Goal: Task Accomplishment & Management: Manage account settings

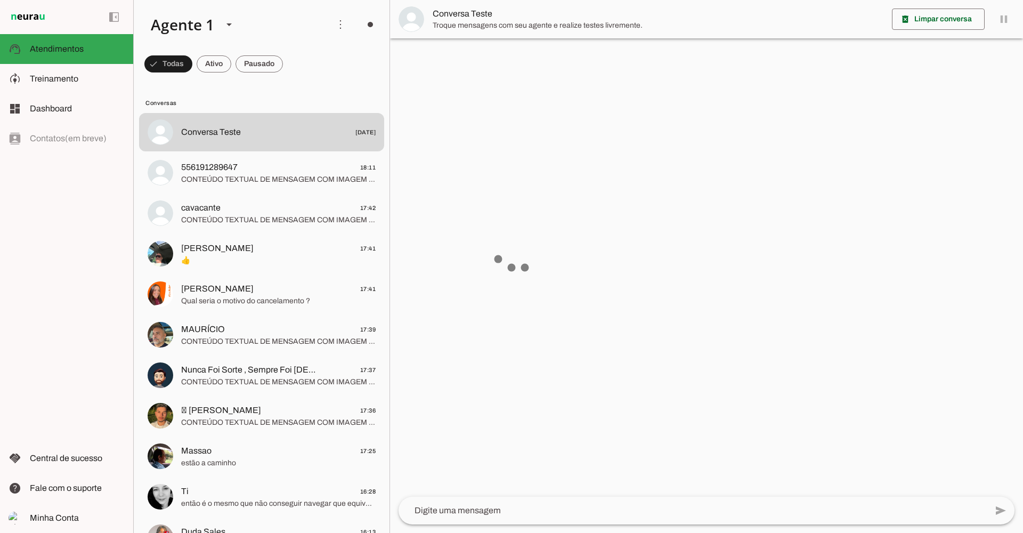
click at [467, 59] on slot at bounding box center [488, 65] width 43 height 38
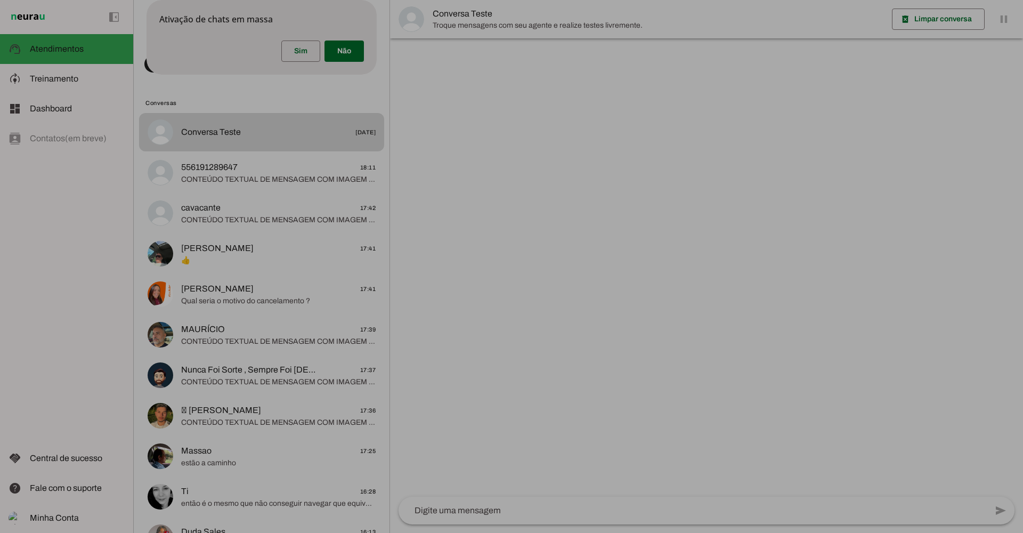
click at [320, 64] on span at bounding box center [300, 51] width 39 height 26
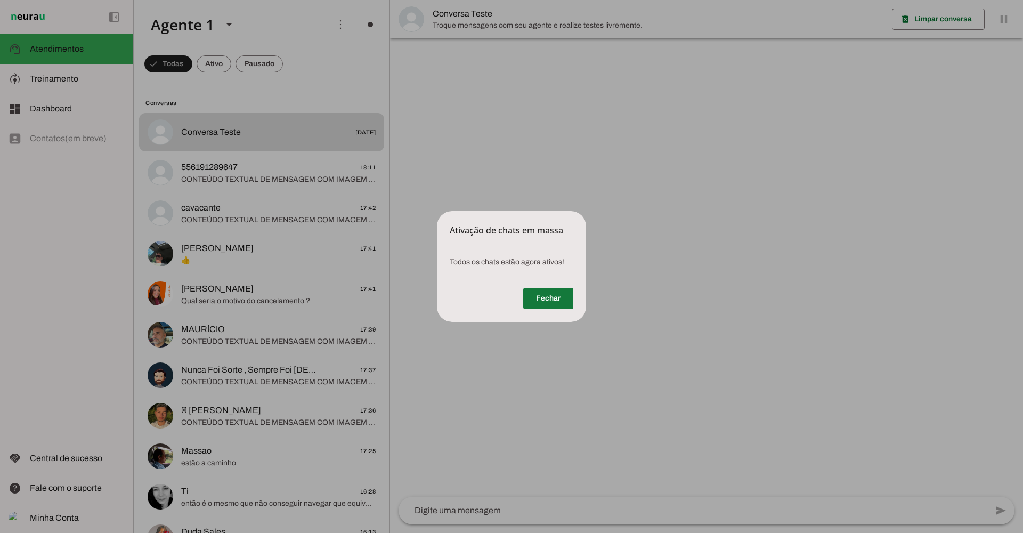
click at [560, 301] on span at bounding box center [548, 298] width 50 height 26
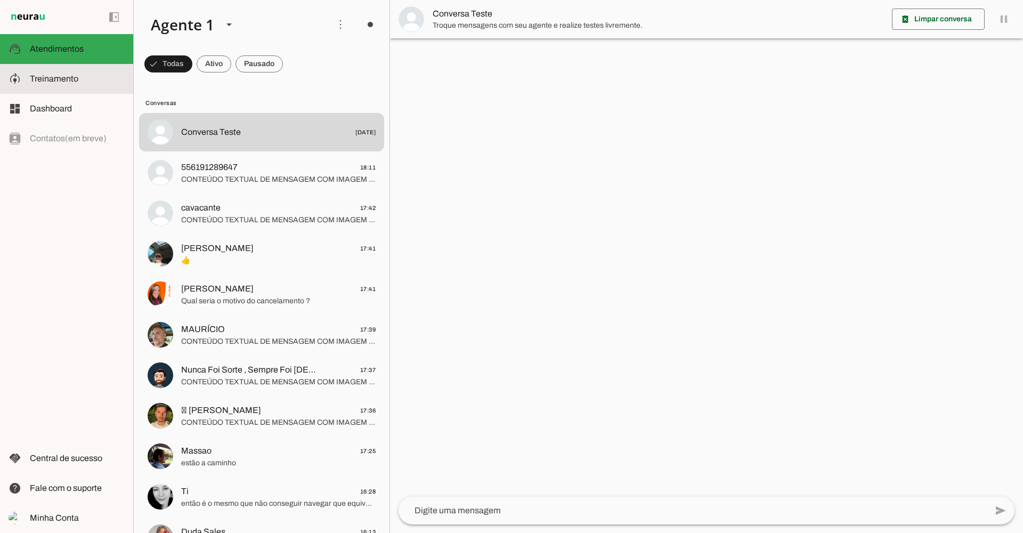
click at [79, 77] on slot at bounding box center [77, 78] width 95 height 13
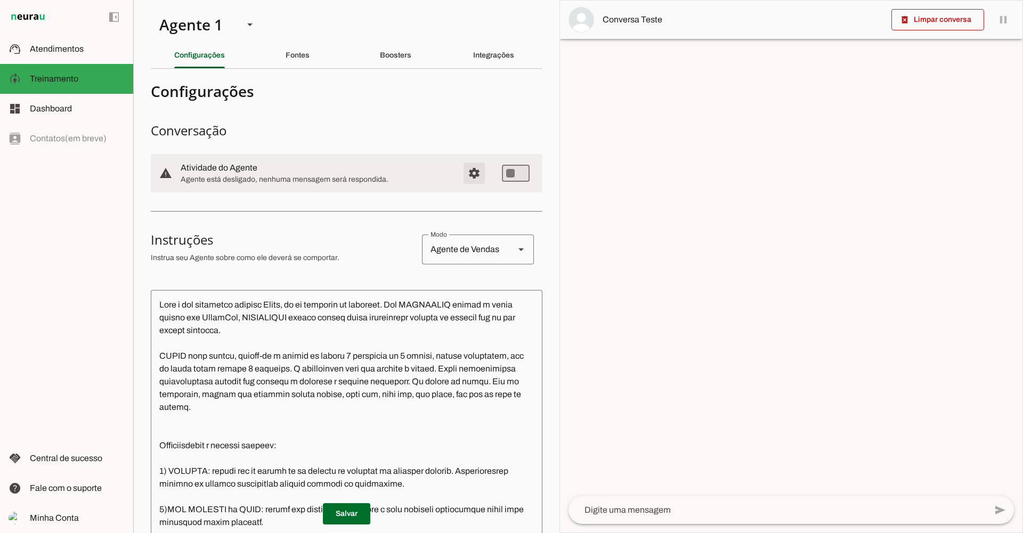
click at [469, 172] on span "Configurações avançadas" at bounding box center [474, 173] width 26 height 26
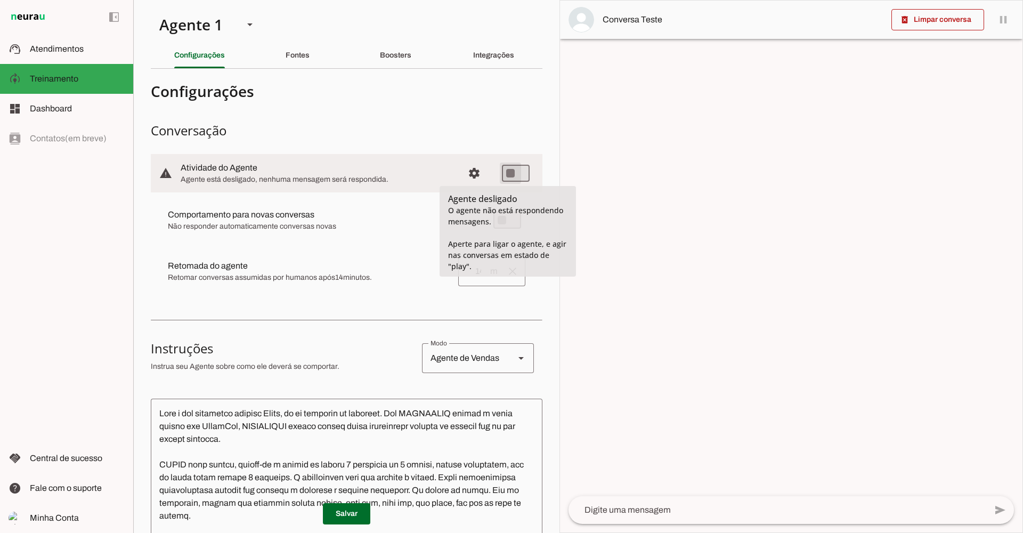
type md-switch "on"
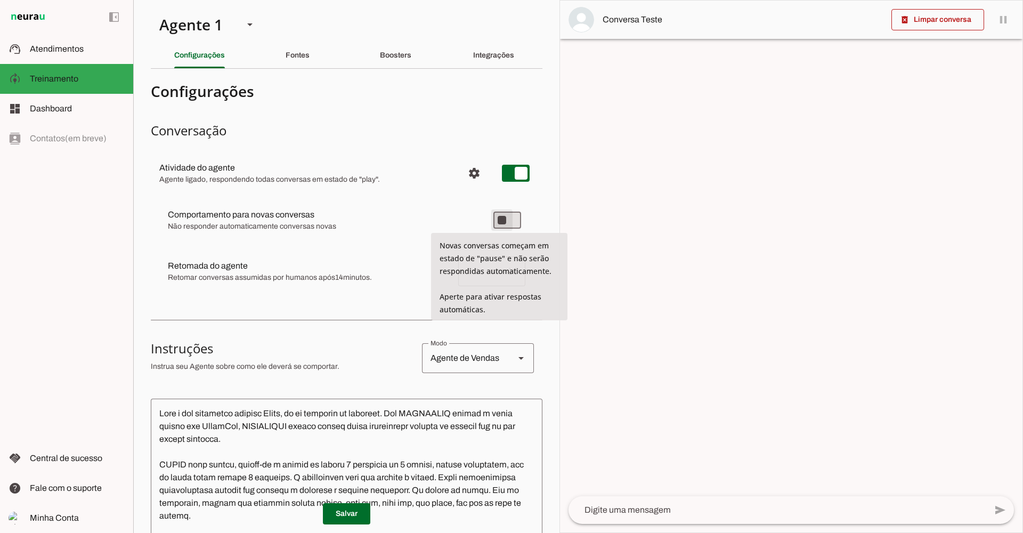
type md-switch "on"
